Goal: Use online tool/utility: Utilize a website feature to perform a specific function

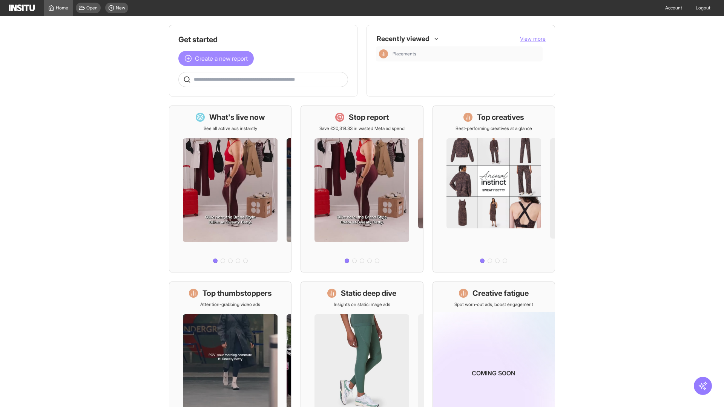
click at [218, 58] on span "Create a new report" at bounding box center [221, 58] width 53 height 9
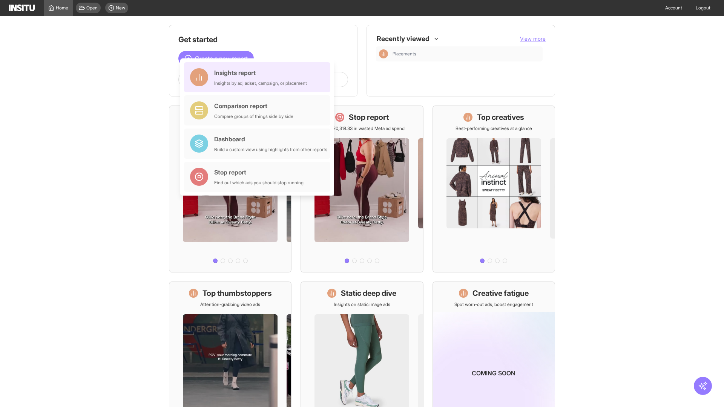
click at [259, 77] on div "Insights report Insights by ad, adset, campaign, or placement" at bounding box center [260, 77] width 93 height 18
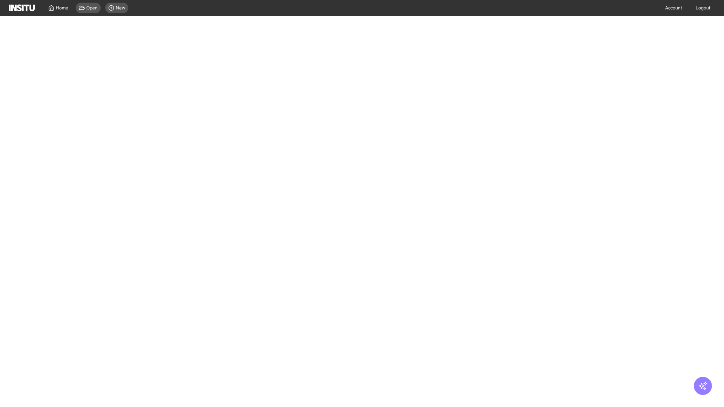
select select "**"
